Goal: Navigation & Orientation: Understand site structure

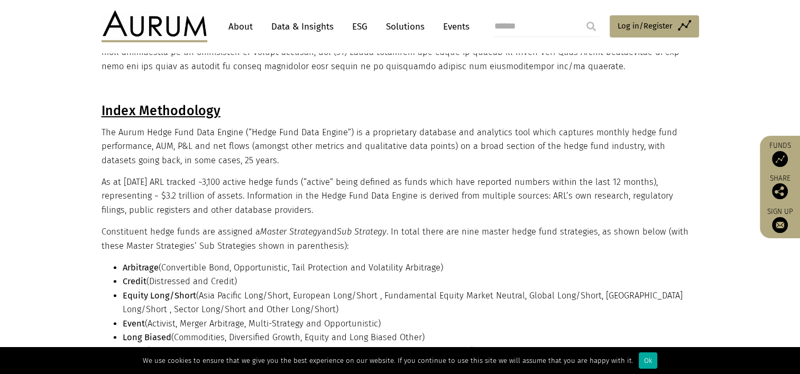
scroll to position [264, 0]
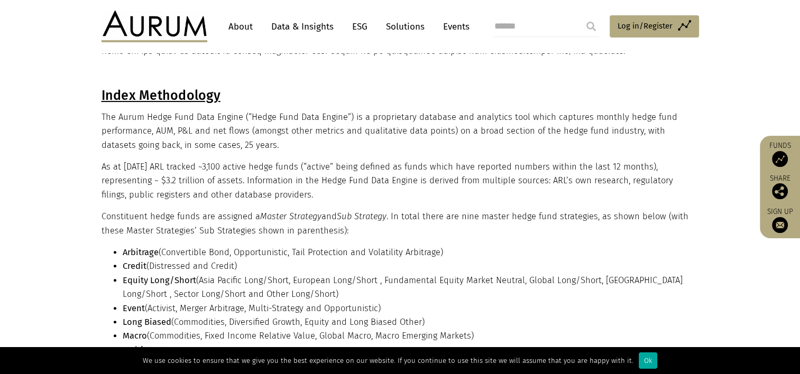
click at [299, 27] on link "Data & Insights" at bounding box center [302, 27] width 73 height 20
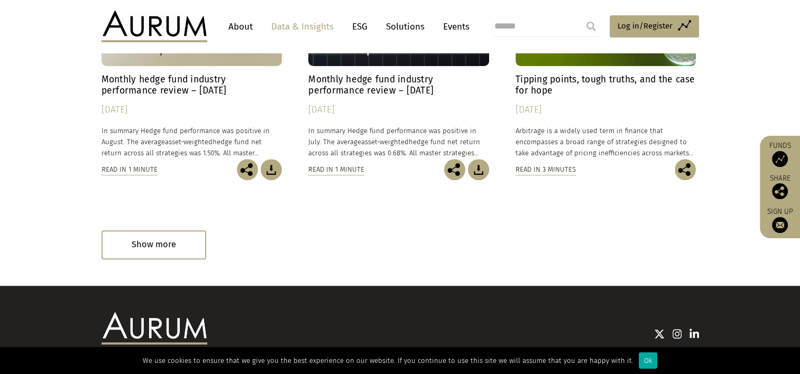
scroll to position [528, 0]
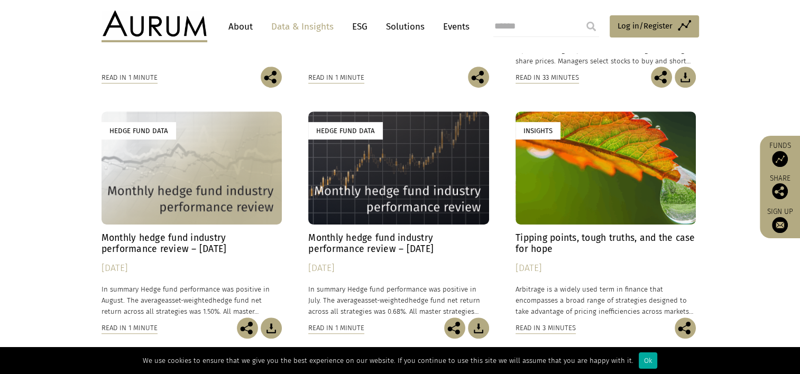
click at [410, 28] on link "Solutions" at bounding box center [404, 27] width 49 height 20
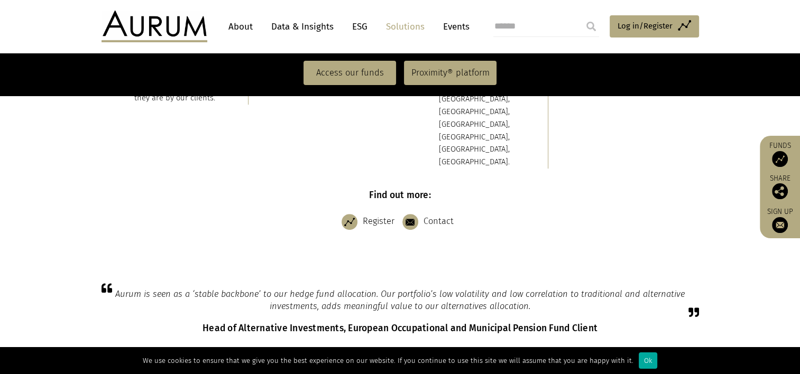
scroll to position [476, 0]
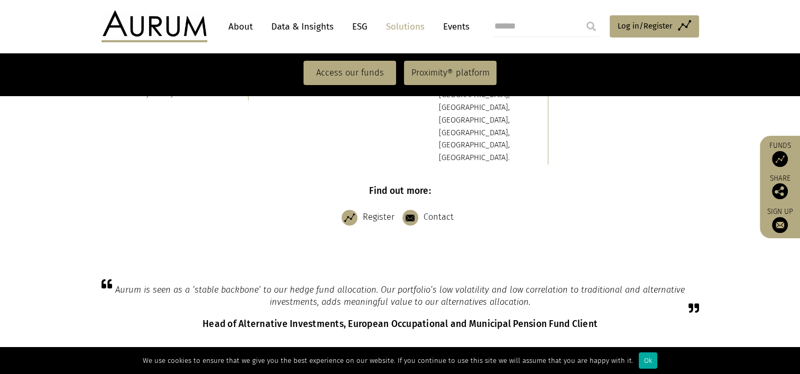
click at [232, 25] on link "About" at bounding box center [240, 27] width 35 height 20
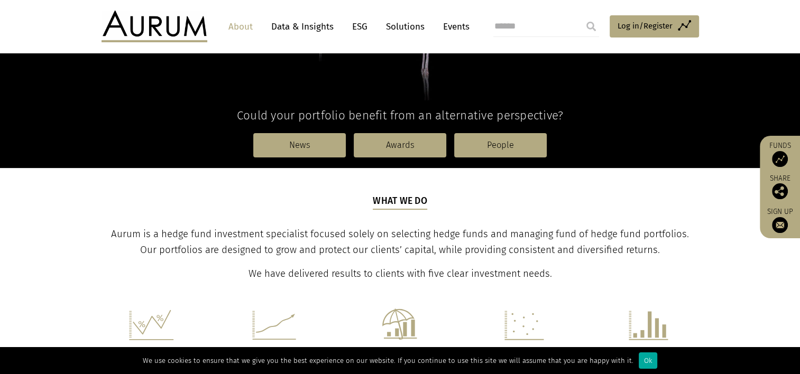
scroll to position [264, 0]
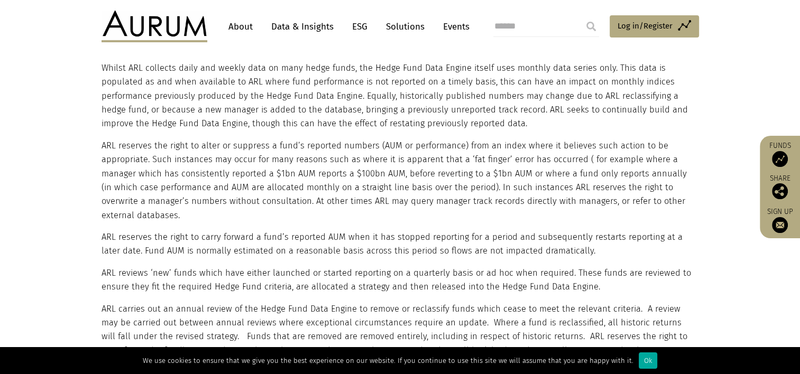
scroll to position [793, 0]
